Goal: Transaction & Acquisition: Purchase product/service

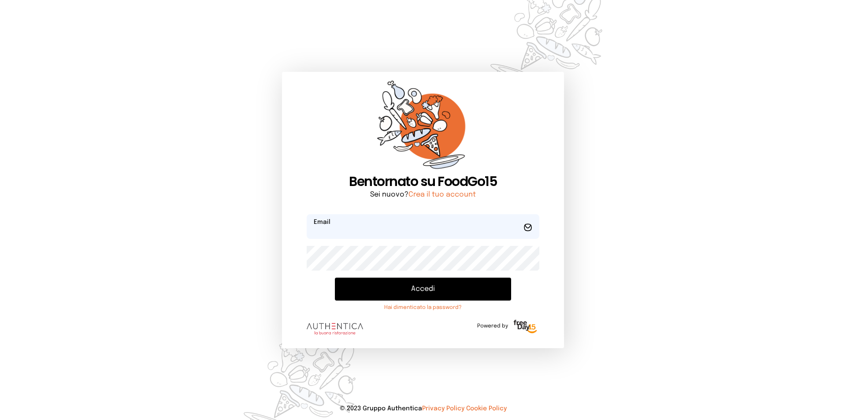
type input "**********"
click at [371, 285] on button "Accedi" at bounding box center [423, 289] width 176 height 23
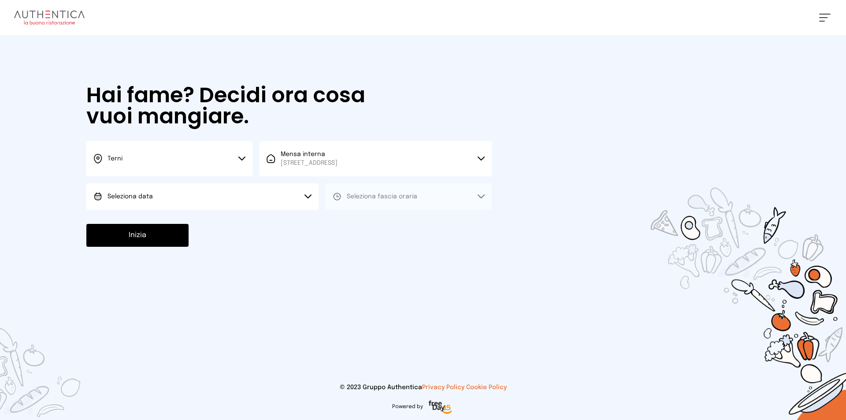
click at [205, 201] on button "Seleziona data" at bounding box center [202, 196] width 232 height 26
click at [188, 221] on li "[DATE], [DATE]" at bounding box center [202, 221] width 232 height 23
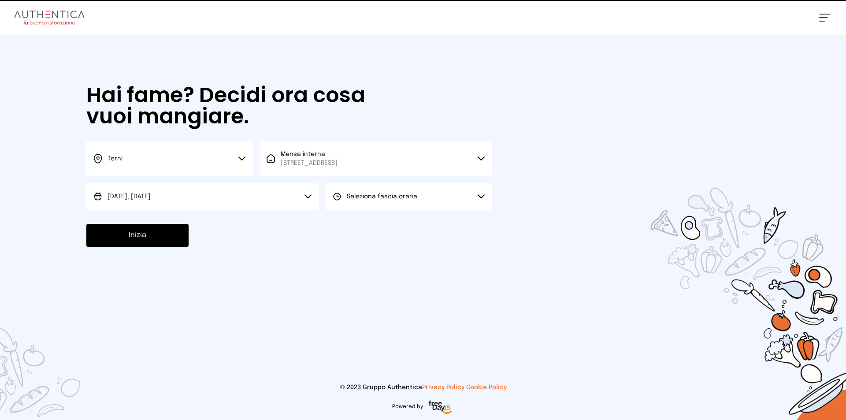
drag, startPoint x: 385, startPoint y: 195, endPoint x: 385, endPoint y: 201, distance: 5.8
click at [387, 195] on span "Seleziona fascia oraria" at bounding box center [382, 196] width 70 height 6
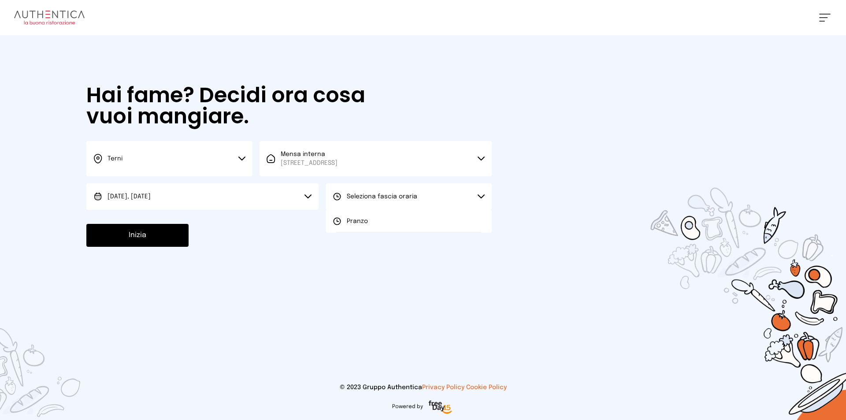
drag, startPoint x: 375, startPoint y: 218, endPoint x: 170, endPoint y: 222, distance: 204.9
click at [372, 219] on li "Pranzo" at bounding box center [409, 221] width 166 height 23
click at [148, 239] on button "Inizia" at bounding box center [137, 235] width 102 height 23
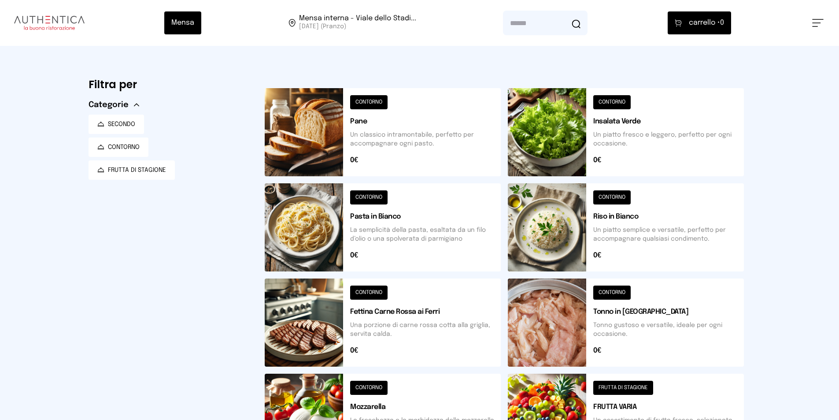
scroll to position [274, 0]
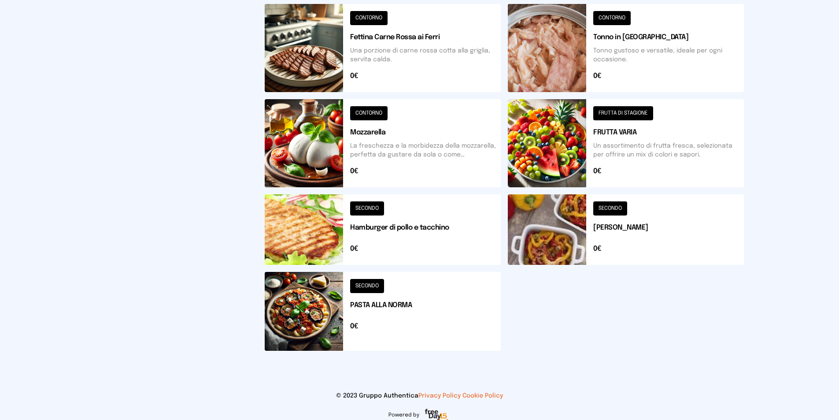
click at [300, 319] on button at bounding box center [383, 311] width 236 height 79
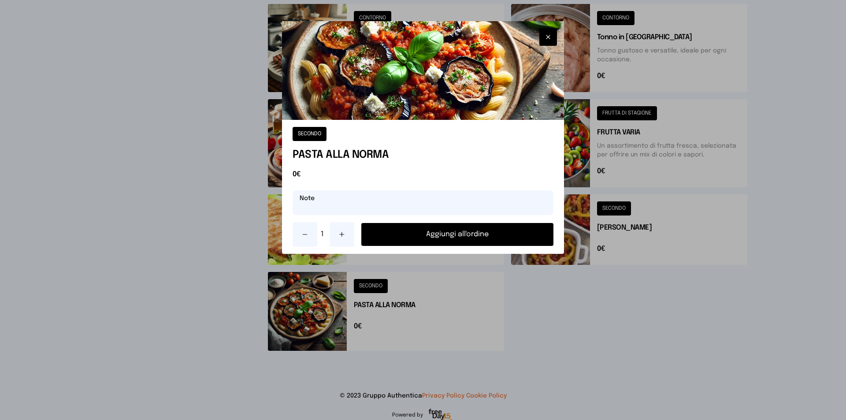
click at [397, 203] on input "text" at bounding box center [423, 202] width 261 height 25
type input "**********"
click at [430, 234] on button "Aggiungi all'ordine" at bounding box center [457, 234] width 192 height 23
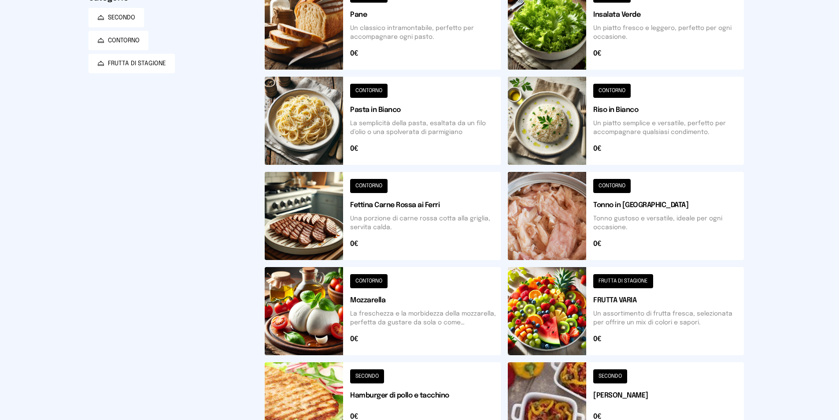
scroll to position [0, 0]
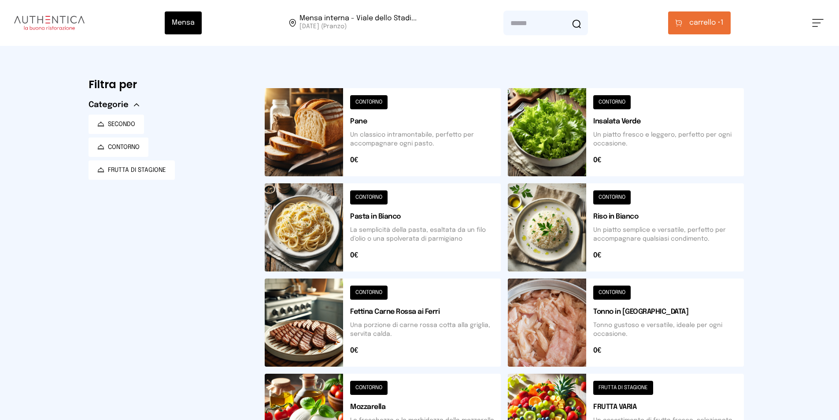
click at [699, 21] on span "carrello •" at bounding box center [704, 23] width 31 height 11
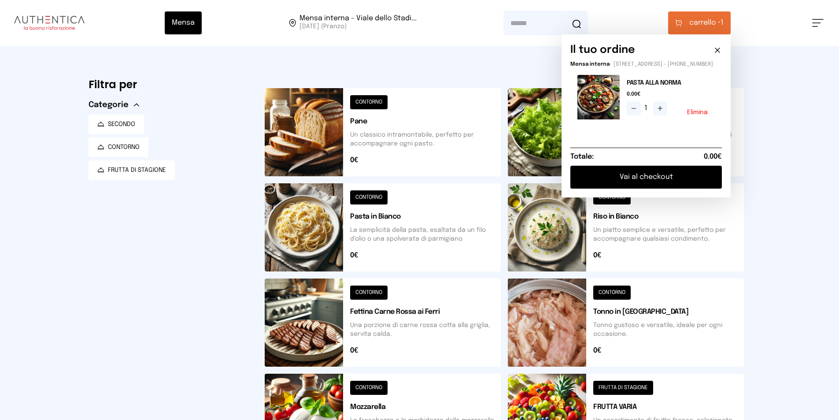
click at [642, 182] on button "Vai al checkout" at bounding box center [647, 177] width 152 height 23
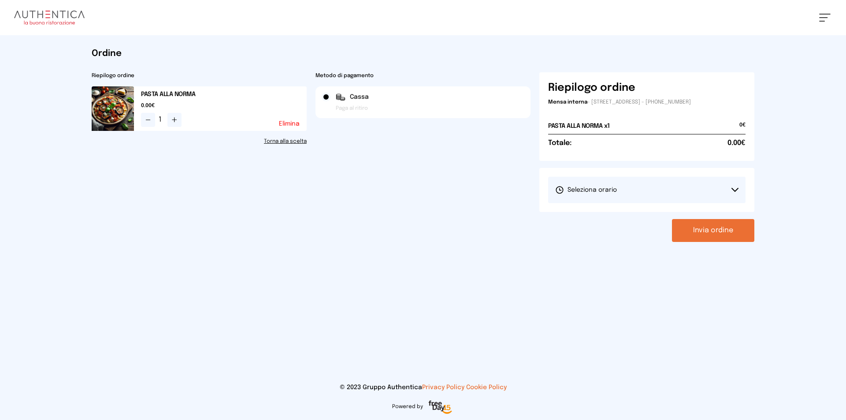
click at [631, 192] on button "Seleziona orario" at bounding box center [646, 190] width 197 height 26
click at [600, 215] on span "1° Turno (13:00 - 15:00)" at bounding box center [588, 214] width 67 height 9
click at [451, 177] on div "Metodo di pagamento [PERSON_NAME] al ritiro" at bounding box center [422, 157] width 215 height 170
click at [721, 228] on button "Invia ordine" at bounding box center [713, 230] width 82 height 23
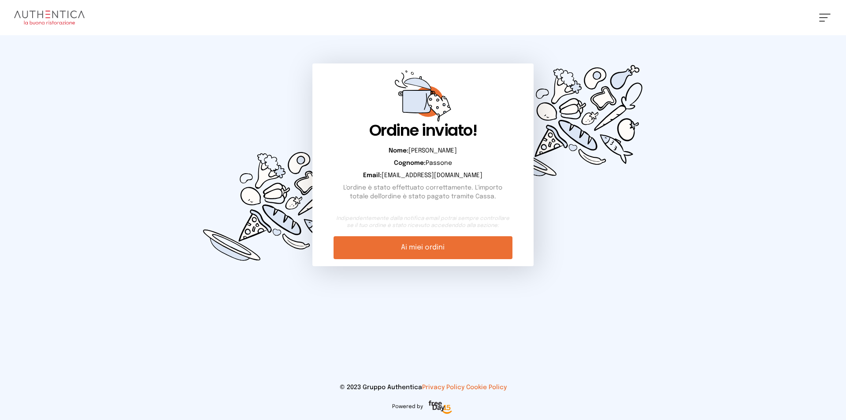
click at [415, 246] on link "Ai miei ordini" at bounding box center [422, 247] width 178 height 23
